Goal: Book appointment/travel/reservation

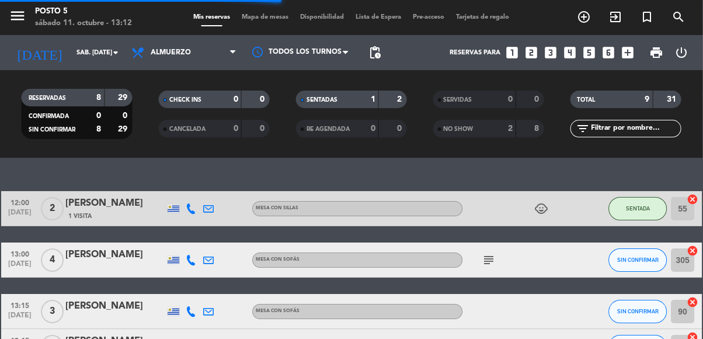
scroll to position [33, 0]
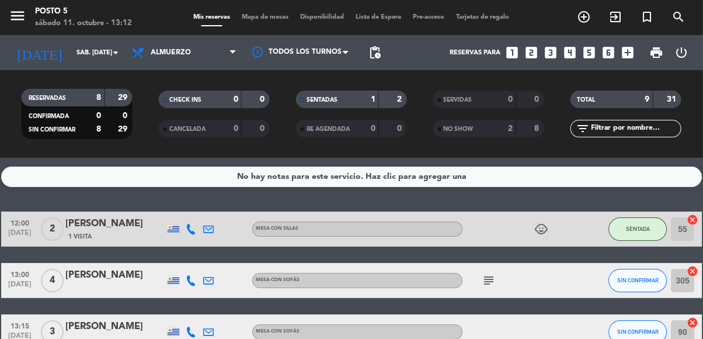
click at [610, 45] on icon "looks_6" at bounding box center [608, 52] width 15 height 15
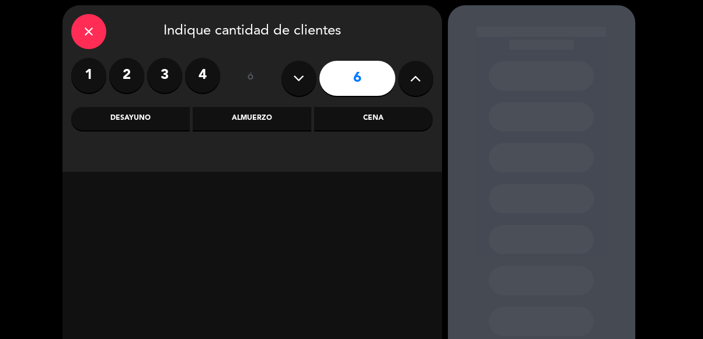
scroll to position [72, 0]
click at [253, 107] on div "Almuerzo" at bounding box center [252, 118] width 119 height 23
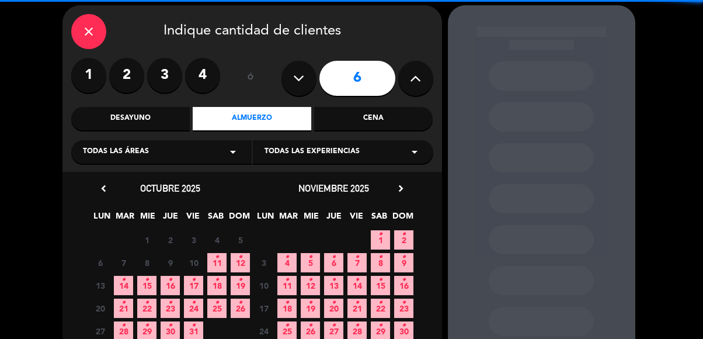
scroll to position [43, 0]
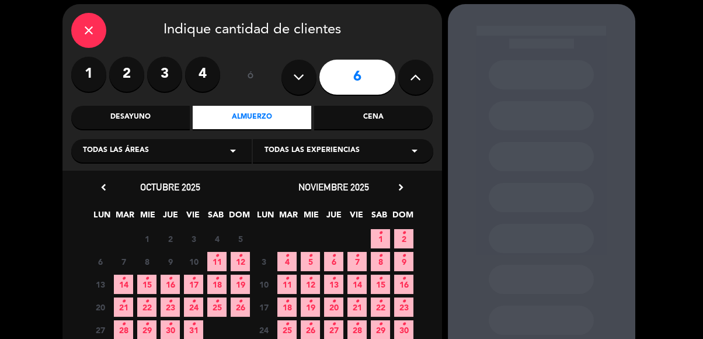
click at [126, 292] on icon "•" at bounding box center [123, 301] width 4 height 19
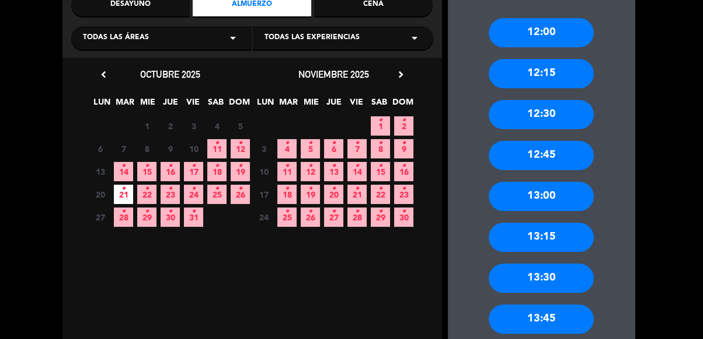
scroll to position [173, 0]
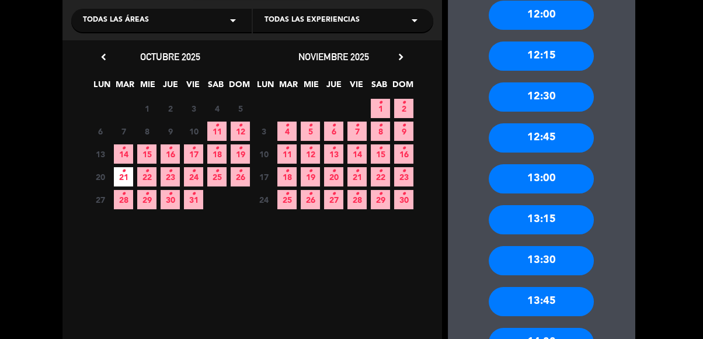
click at [201, 130] on span "10" at bounding box center [193, 130] width 19 height 19
click at [222, 128] on span "11 •" at bounding box center [216, 130] width 19 height 19
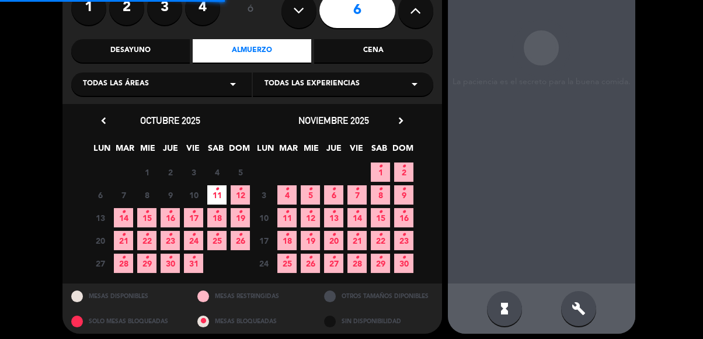
scroll to position [30, 0]
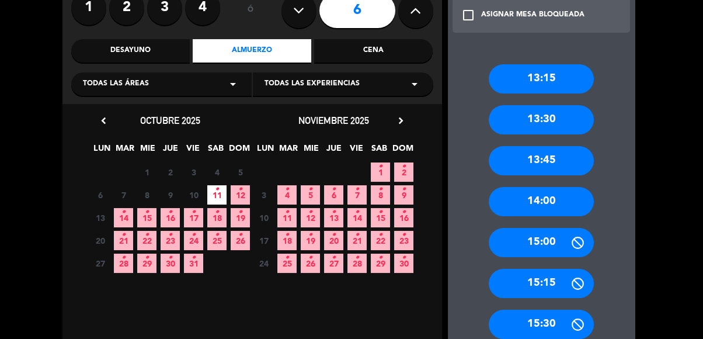
click at [570, 187] on div "14:00" at bounding box center [541, 201] width 105 height 29
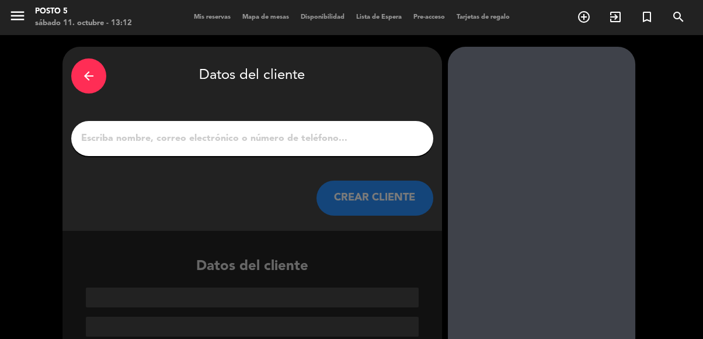
scroll to position [72, 0]
click at [116, 130] on input "1" at bounding box center [252, 138] width 344 height 16
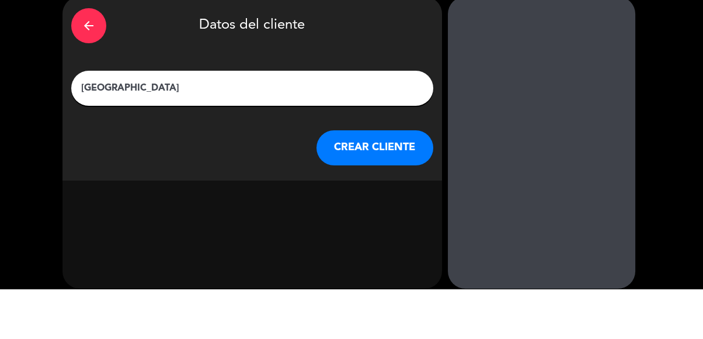
type input "[GEOGRAPHIC_DATA]"
click at [482, 126] on div at bounding box center [541, 193] width 187 height 292
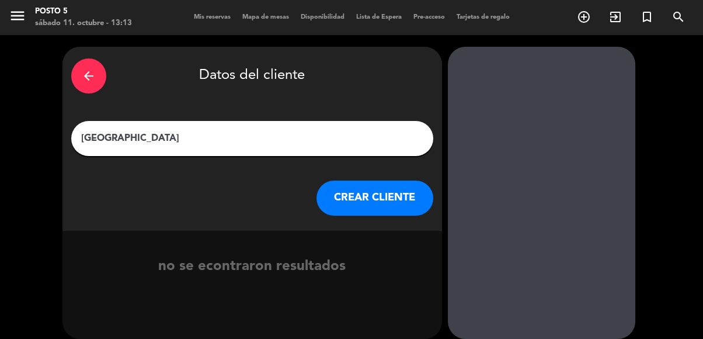
click at [384, 182] on button "CREAR CLIENTE" at bounding box center [374, 197] width 117 height 35
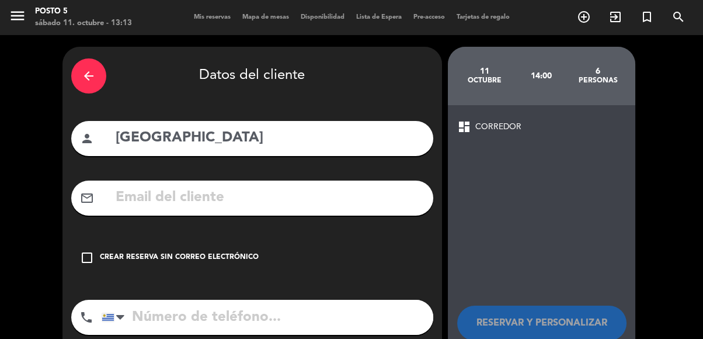
scroll to position [72, 0]
click at [80, 250] on icon "check_box_outline_blank" at bounding box center [87, 257] width 14 height 14
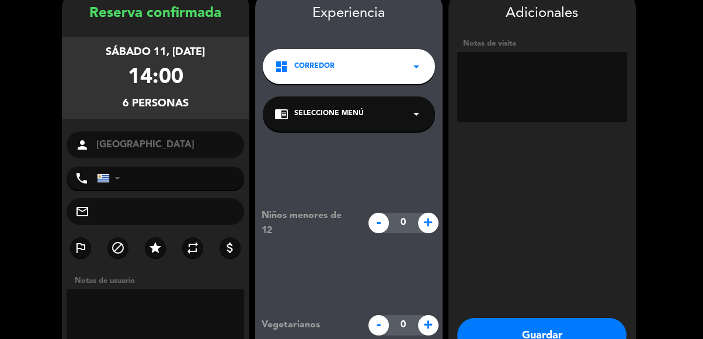
click at [611, 318] on button "Guardar" at bounding box center [541, 335] width 169 height 35
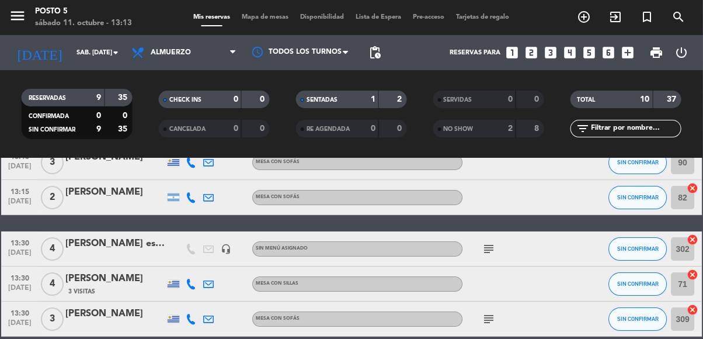
scroll to position [290, 0]
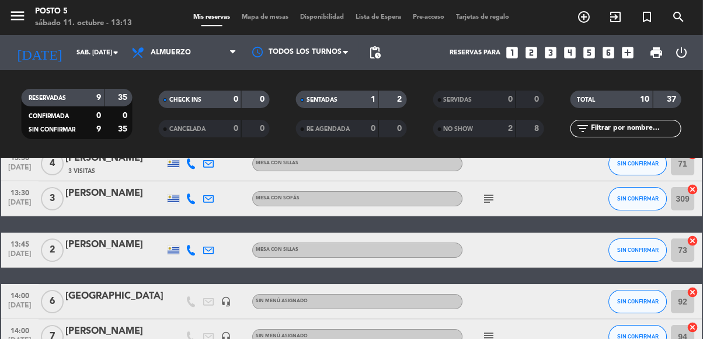
click at [687, 290] on input "92" at bounding box center [682, 301] width 23 height 23
click at [679, 290] on input "92" at bounding box center [682, 301] width 23 height 23
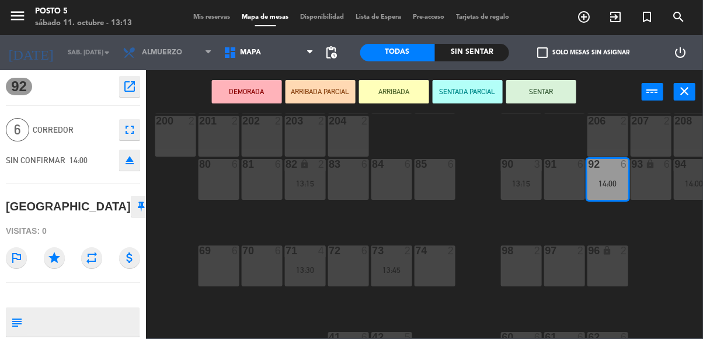
scroll to position [67, 0]
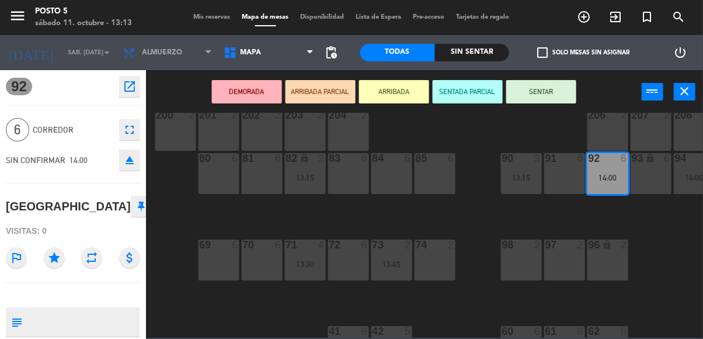
click at [693, 87] on button "close" at bounding box center [685, 92] width 22 height 18
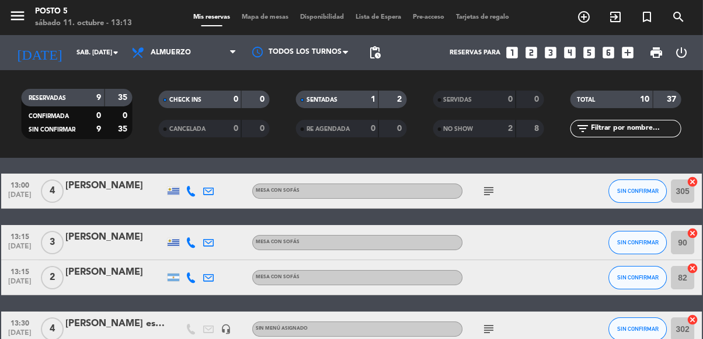
scroll to position [290, 0]
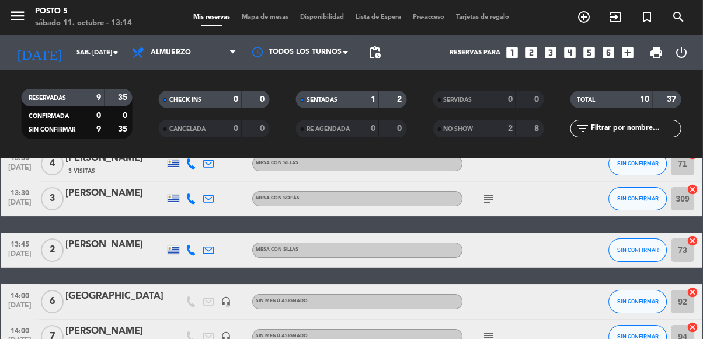
click at [681, 290] on input "92" at bounding box center [682, 301] width 23 height 23
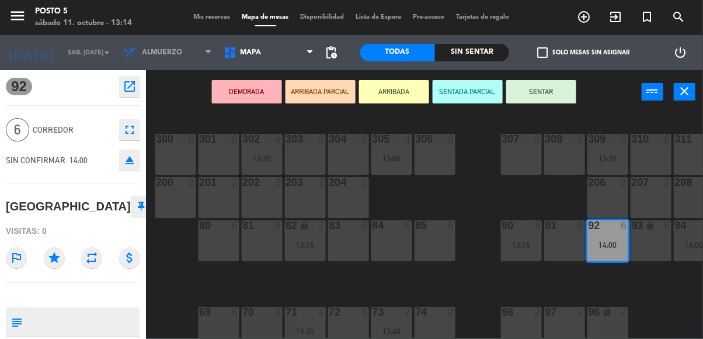
click at [681, 92] on icon "close" at bounding box center [685, 91] width 14 height 14
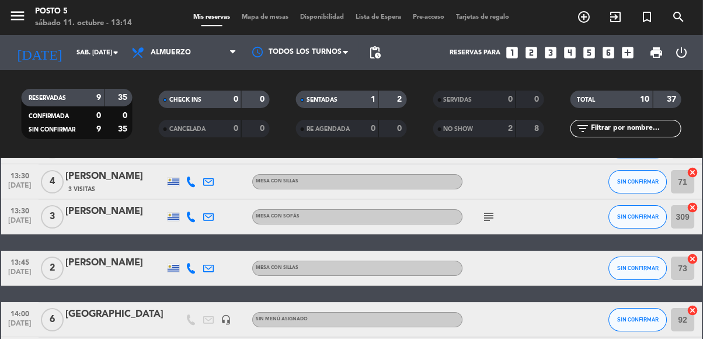
scroll to position [290, 0]
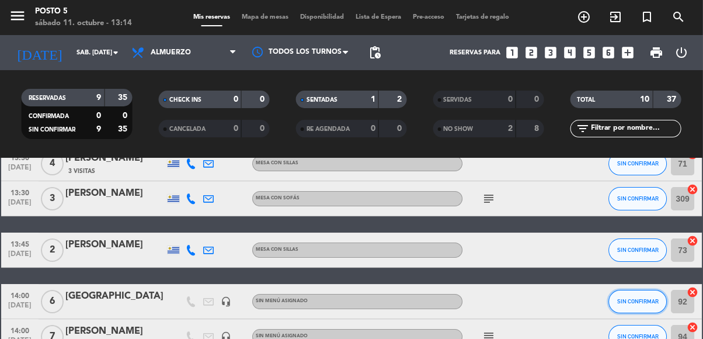
click at [635, 290] on button "SIN CONFIRMAR" at bounding box center [637, 301] width 58 height 23
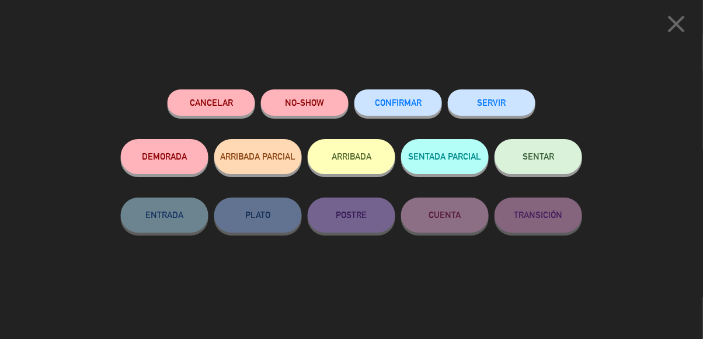
click at [169, 163] on button "DEMORADA" at bounding box center [165, 156] width 88 height 35
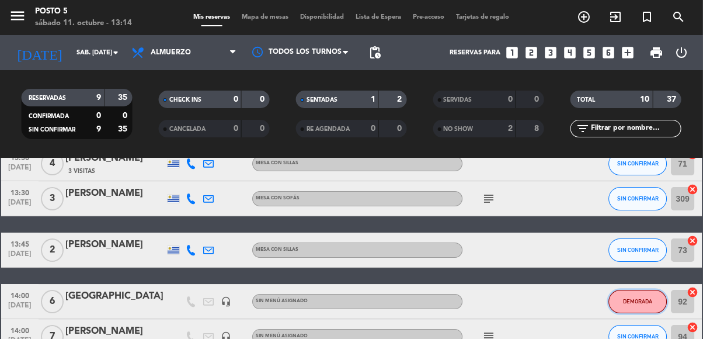
click at [639, 290] on button "DEMORADA" at bounding box center [637, 301] width 58 height 23
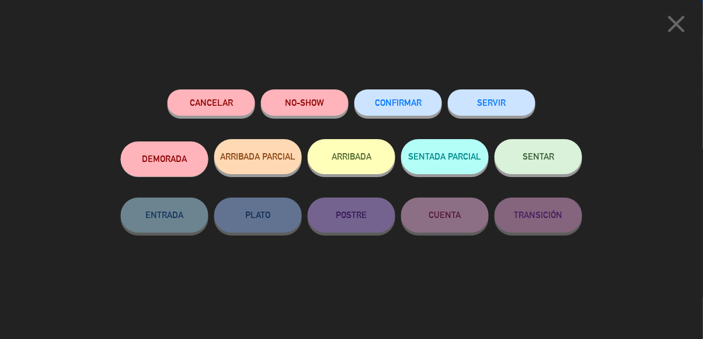
click at [298, 93] on button "NO-SHOW" at bounding box center [305, 102] width 88 height 26
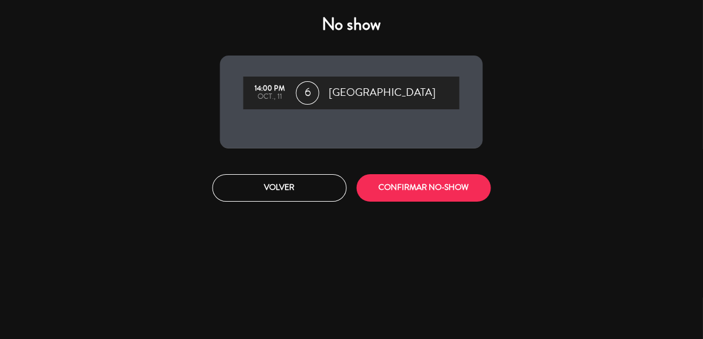
click at [412, 199] on button "CONFIRMAR NO-SHOW" at bounding box center [424, 187] width 134 height 27
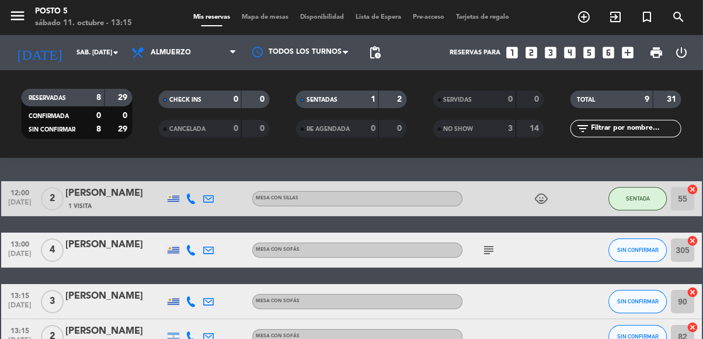
scroll to position [30, 0]
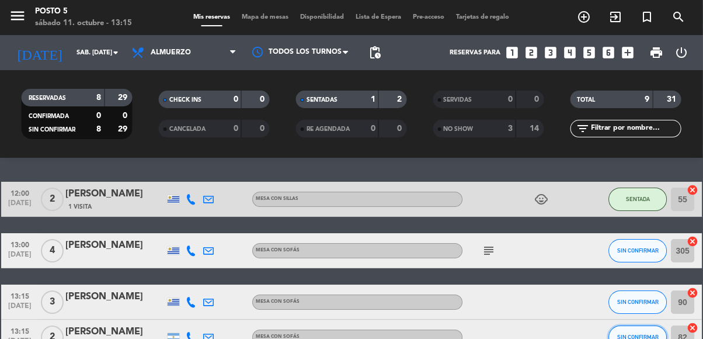
click at [649, 325] on button "SIN CONFIRMAR" at bounding box center [637, 336] width 58 height 23
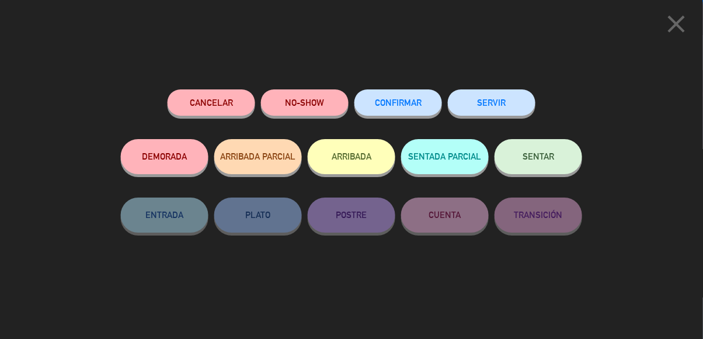
click at [554, 167] on button "SENTAR" at bounding box center [539, 156] width 88 height 35
